Goal: Complete application form

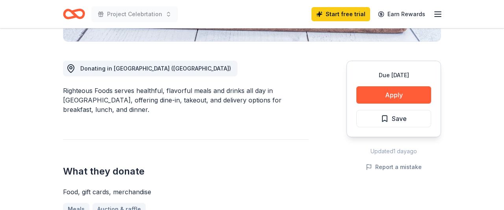
scroll to position [198, 0]
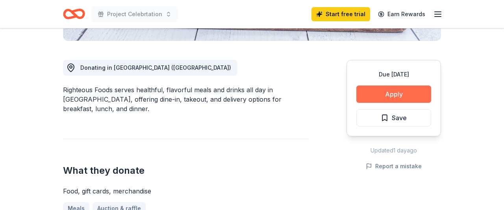
click at [390, 96] on button "Apply" at bounding box center [393, 93] width 75 height 17
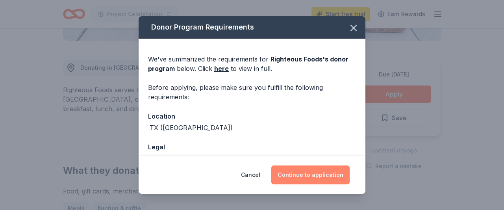
click at [312, 174] on button "Continue to application" at bounding box center [310, 174] width 78 height 19
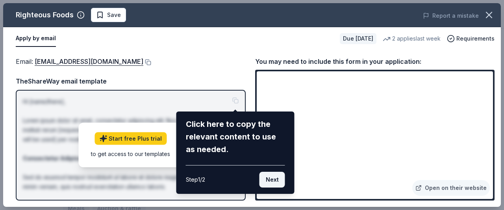
click at [267, 178] on button "Next" at bounding box center [272, 180] width 26 height 16
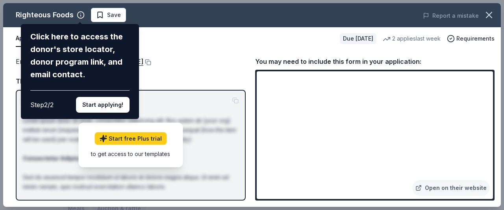
click at [451, 186] on div "Righteous Foods Click here to access the donor's store locator, donor program l…" at bounding box center [251, 104] width 497 height 203
click at [436, 186] on div "Righteous Foods Click here to access the donor's store locator, donor program l…" at bounding box center [251, 104] width 497 height 203
click at [427, 187] on div "Righteous Foods Click here to access the donor's store locator, donor program l…" at bounding box center [251, 104] width 497 height 203
click at [452, 186] on div "Righteous Foods Click here to access the donor's store locator, donor program l…" at bounding box center [251, 104] width 497 height 203
click at [425, 185] on div "Righteous Foods Click here to access the donor's store locator, donor program l…" at bounding box center [251, 104] width 497 height 203
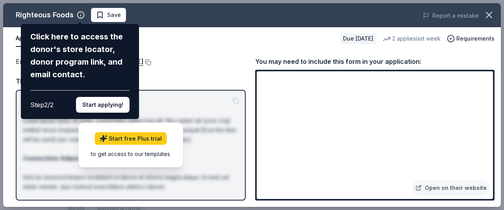
click at [425, 185] on div "Righteous Foods Click here to access the donor's store locator, donor program l…" at bounding box center [251, 104] width 497 height 203
click at [92, 97] on button "Start applying!" at bounding box center [102, 105] width 53 height 16
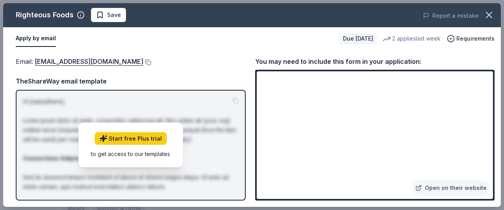
click at [102, 61] on div "Righteous Foods Save Report a mistake Apply by email Due [DATE] 2 applies last …" at bounding box center [251, 104] width 497 height 203
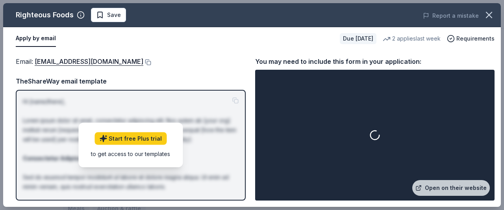
click at [105, 62] on link "[EMAIL_ADDRESS][DOMAIN_NAME]" at bounding box center [89, 61] width 109 height 10
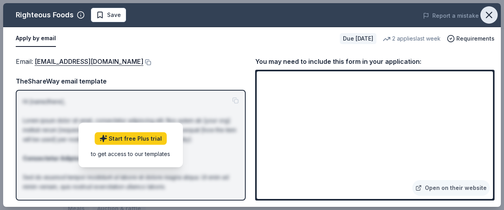
click at [487, 15] on icon "button" at bounding box center [488, 14] width 11 height 11
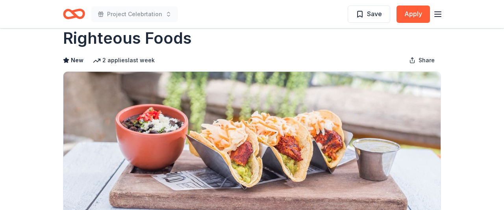
scroll to position [0, 0]
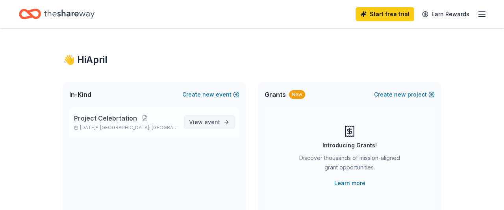
click at [202, 122] on span "View event" at bounding box center [204, 121] width 31 height 9
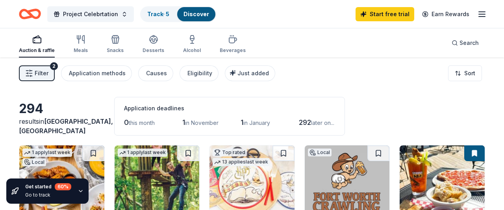
scroll to position [2, 0]
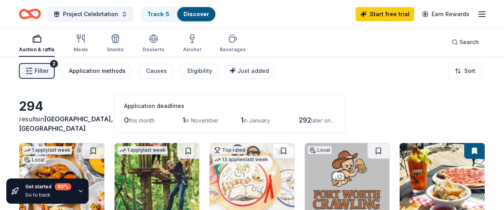
click at [95, 73] on div "Application methods" at bounding box center [97, 70] width 57 height 9
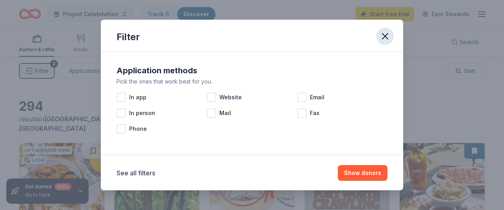
click at [380, 37] on icon "button" at bounding box center [384, 36] width 11 height 11
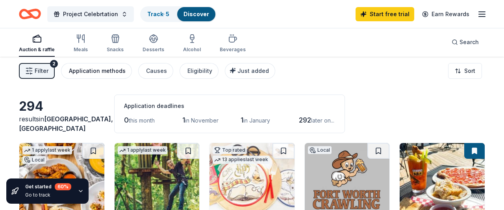
click at [111, 72] on div "Application methods" at bounding box center [97, 70] width 57 height 9
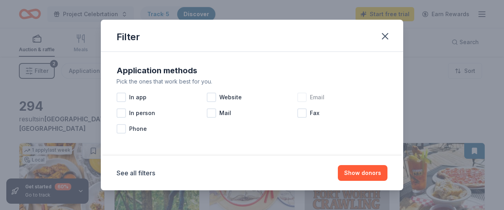
click at [301, 96] on div at bounding box center [301, 96] width 9 height 9
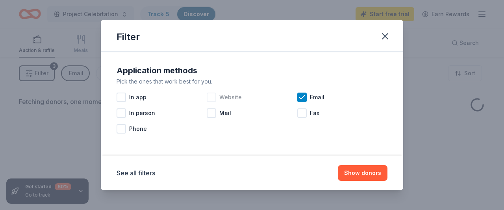
click at [208, 97] on div at bounding box center [211, 96] width 9 height 9
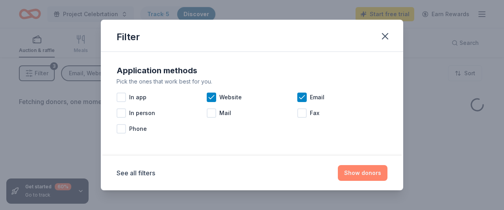
click at [366, 174] on button "Show donors" at bounding box center [363, 173] width 50 height 16
